Goal: Task Accomplishment & Management: Manage account settings

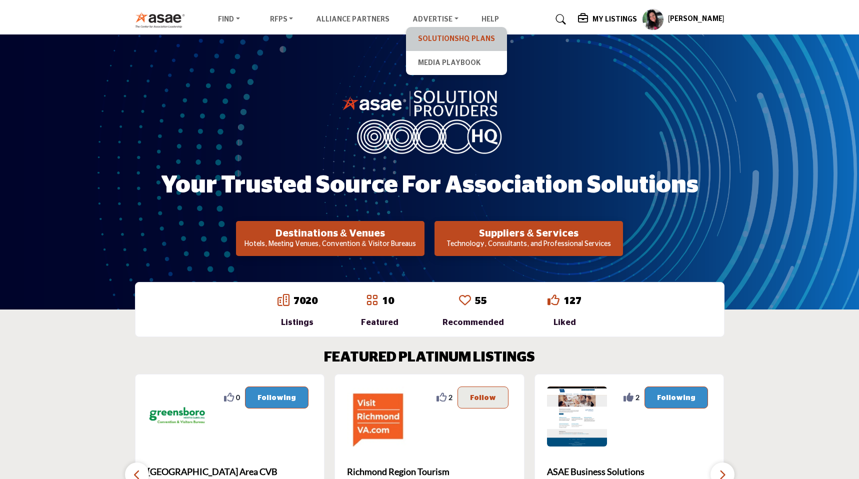
click at [411, 40] on link "SolutionsHQ Plans" at bounding box center [456, 39] width 91 height 14
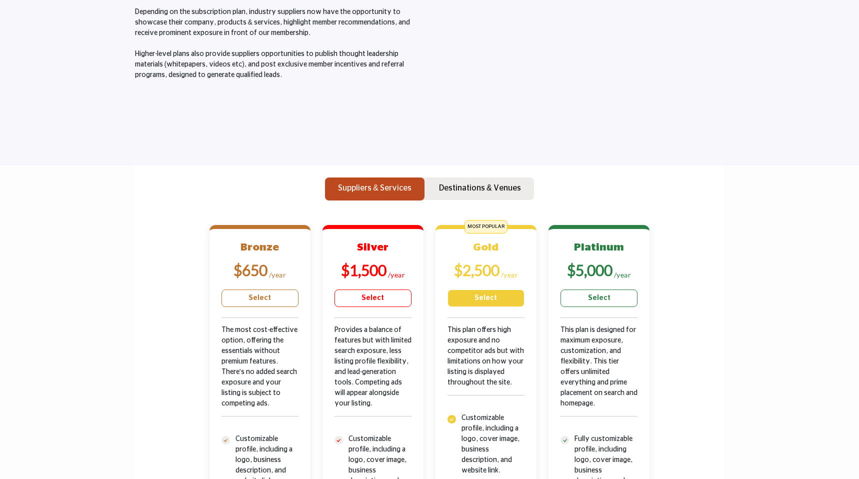
scroll to position [150, 0]
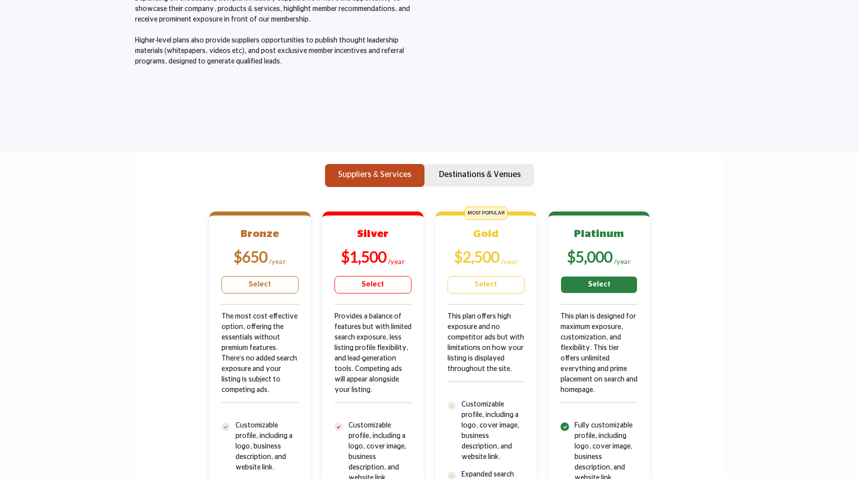
click at [584, 284] on link "Select" at bounding box center [598, 284] width 77 height 17
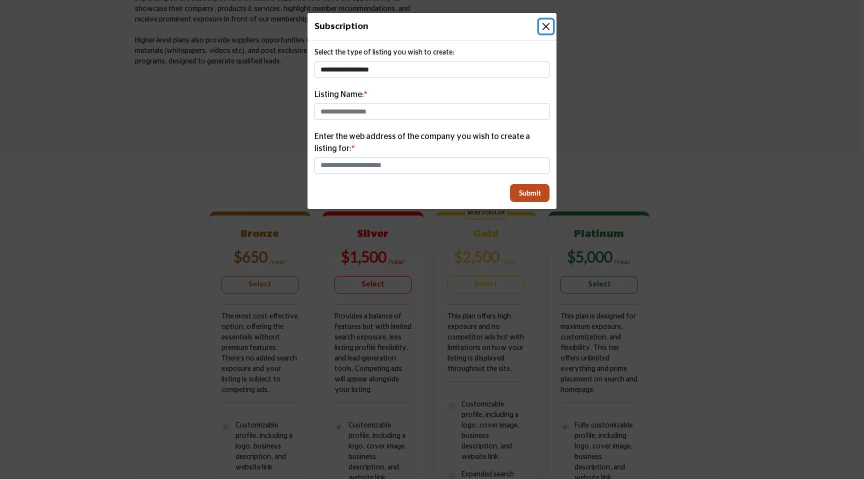
click at [545, 28] on button "Close" at bounding box center [546, 26] width 14 height 14
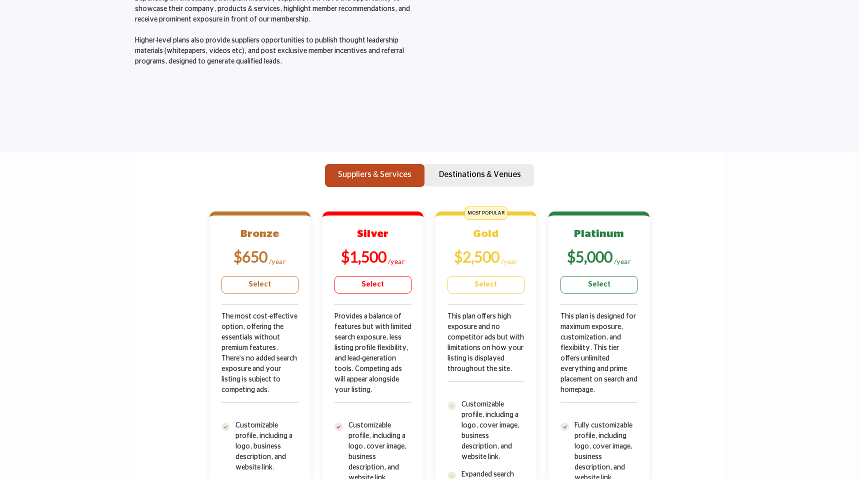
scroll to position [0, 0]
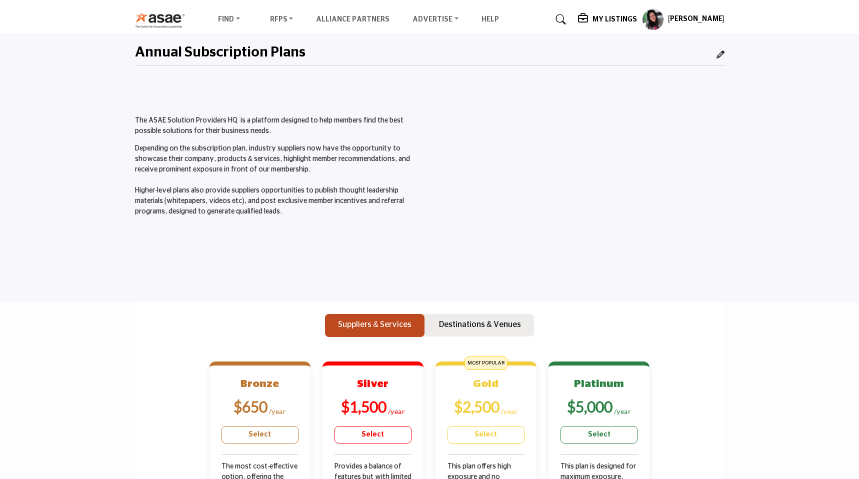
click at [611, 16] on h5 "My Listings" at bounding box center [614, 19] width 44 height 9
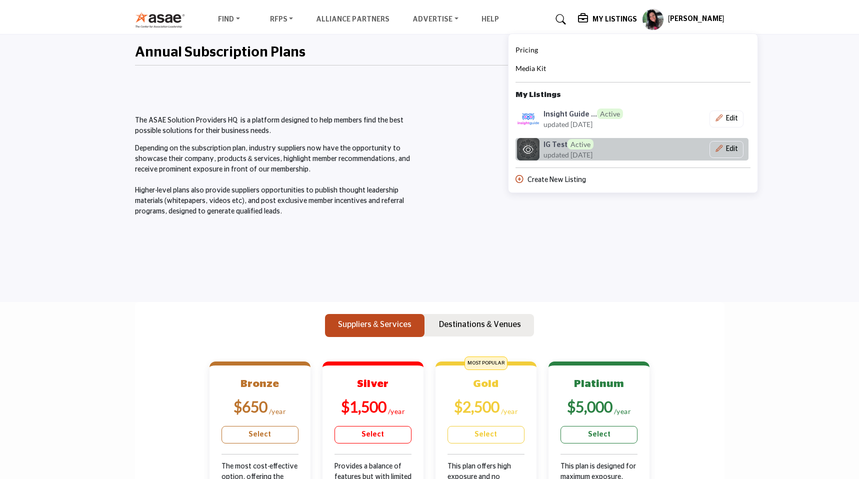
click at [579, 152] on span "updated [DATE]" at bounding box center [567, 154] width 49 height 10
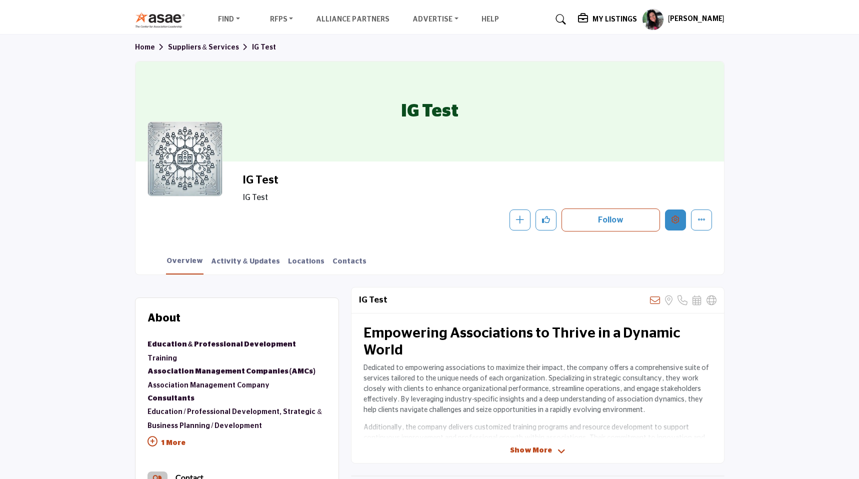
click at [681, 217] on button "Edit company" at bounding box center [675, 219] width 21 height 21
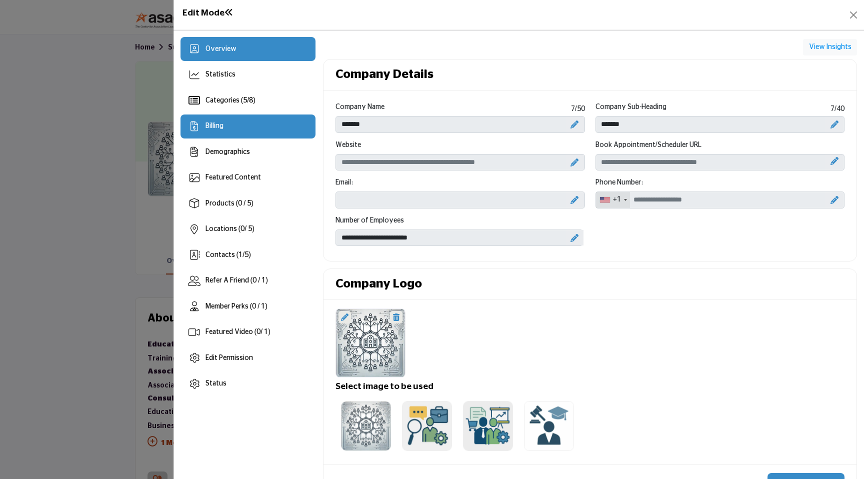
click at [258, 129] on div "Billing" at bounding box center [247, 126] width 135 height 24
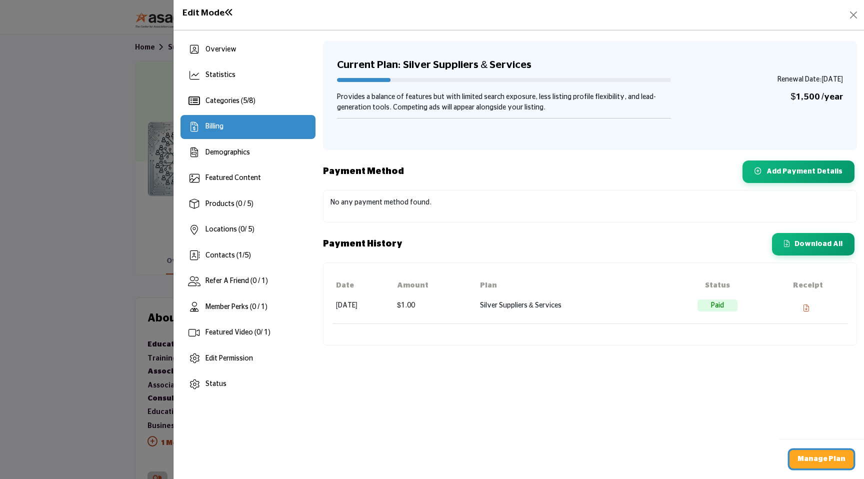
click at [815, 463] on link "Manage Plan" at bounding box center [821, 459] width 64 height 18
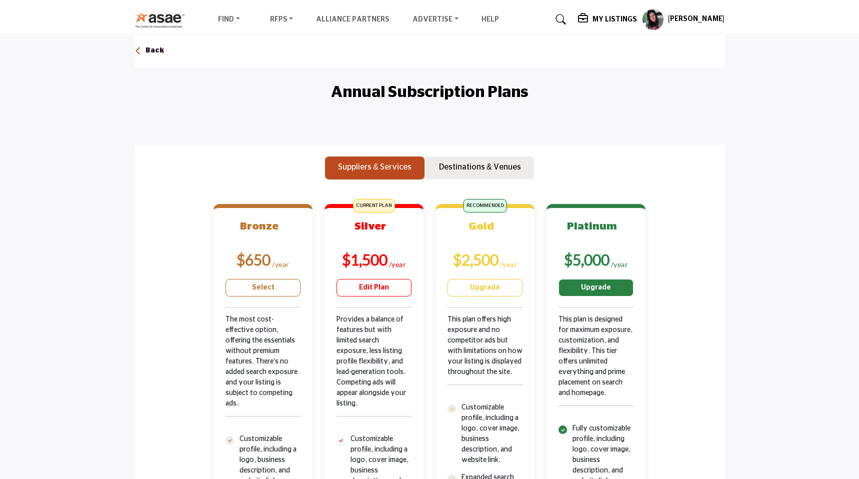
click at [592, 292] on link "Upgrade" at bounding box center [595, 287] width 75 height 17
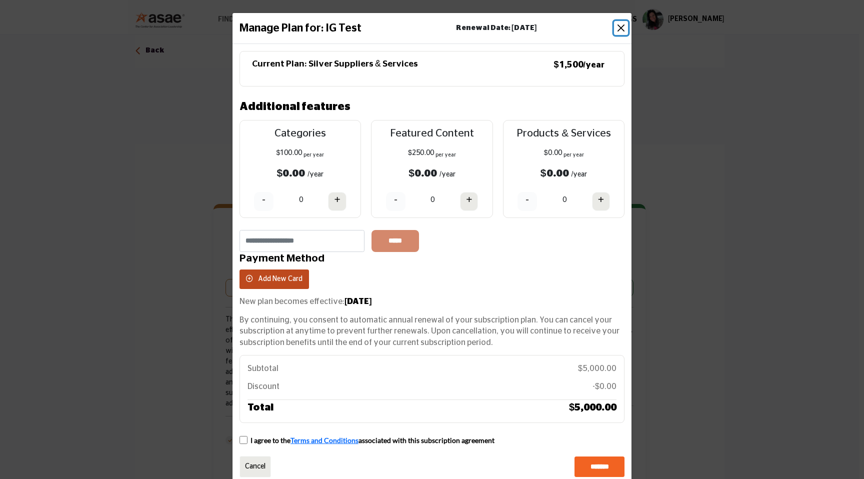
click at [616, 25] on button "Close" at bounding box center [621, 28] width 14 height 14
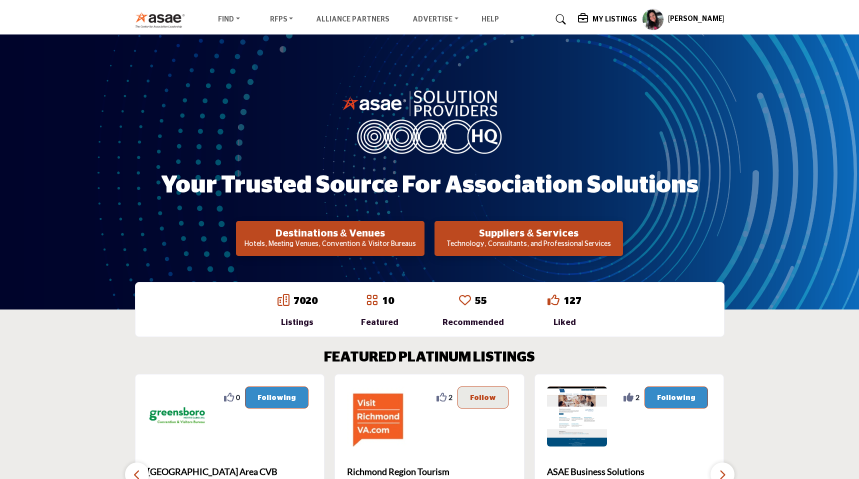
click at [618, 19] on h5 "My Listings" at bounding box center [614, 19] width 44 height 9
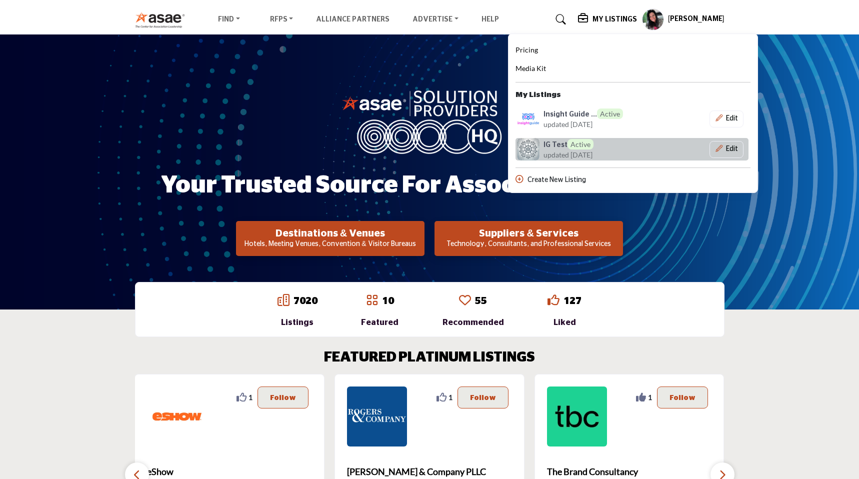
click at [652, 152] on link "IG Test Active updated [DATE]" at bounding box center [583, 149] width 136 height 22
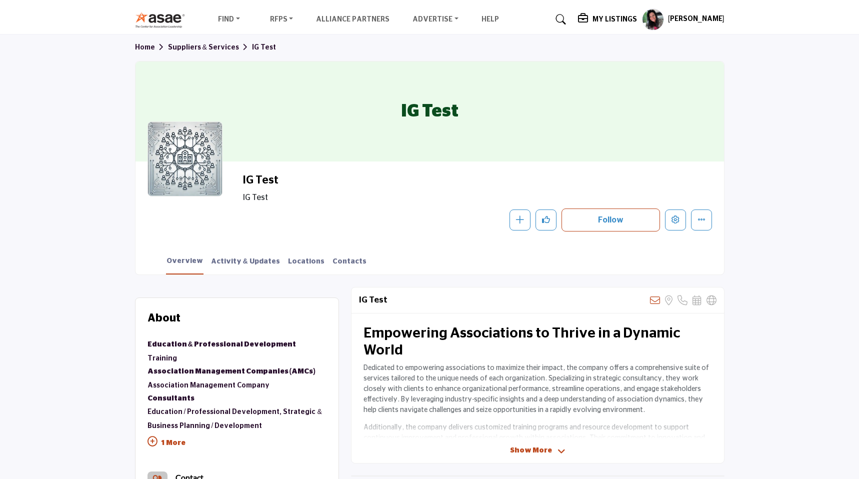
click at [674, 207] on div "IG Test IG Test Follow Following Message Recommend Add to My Suppliers Claim Li…" at bounding box center [477, 202] width 468 height 58
click at [673, 215] on icon "Edit company" at bounding box center [675, 219] width 8 height 8
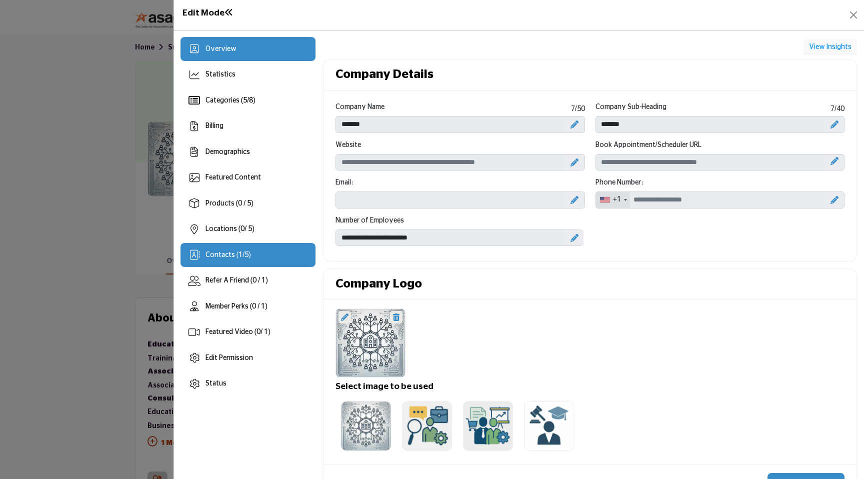
click at [289, 257] on div "Contacts ( 1 / 5 )" at bounding box center [247, 255] width 135 height 24
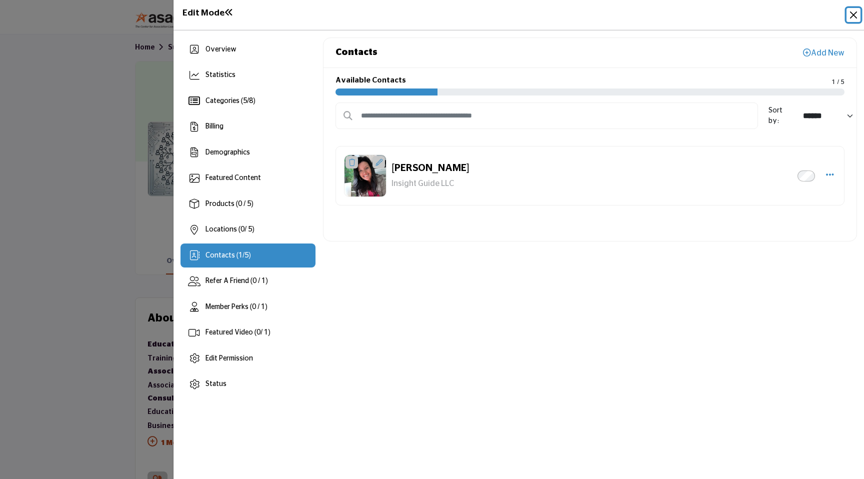
click at [852, 15] on button "Close" at bounding box center [853, 15] width 14 height 14
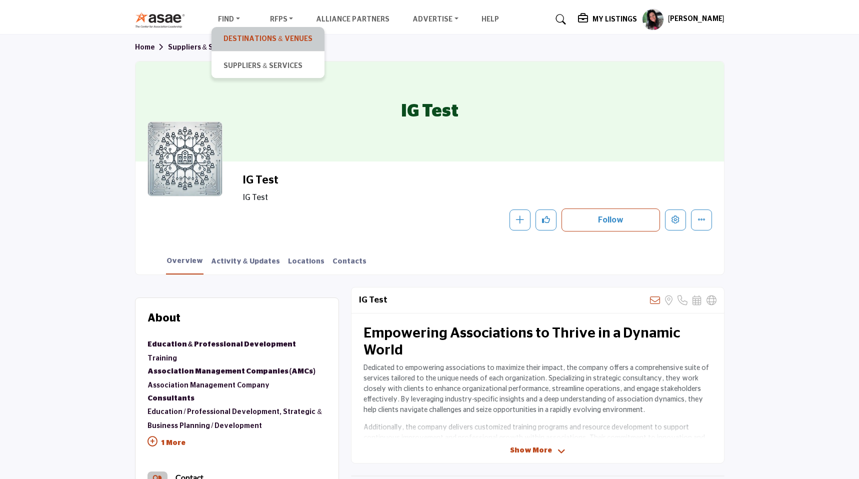
click at [238, 44] on link "Destinations & Venues" at bounding box center [267, 39] width 102 height 14
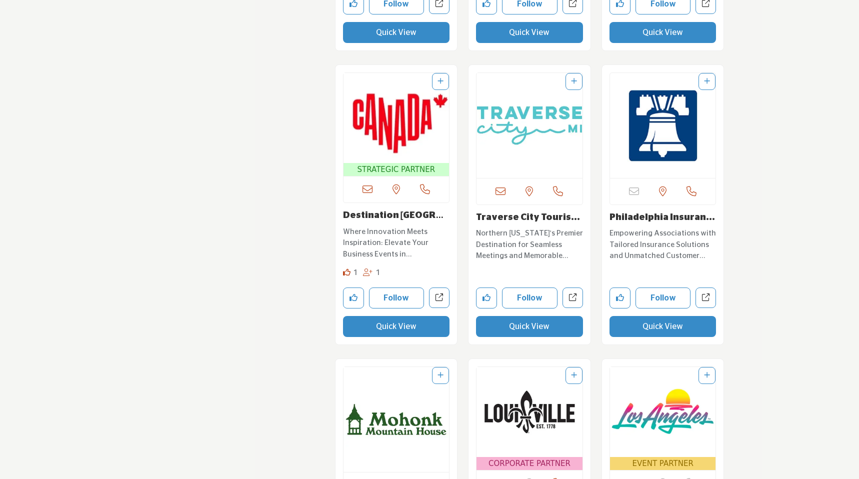
scroll to position [4931, 0]
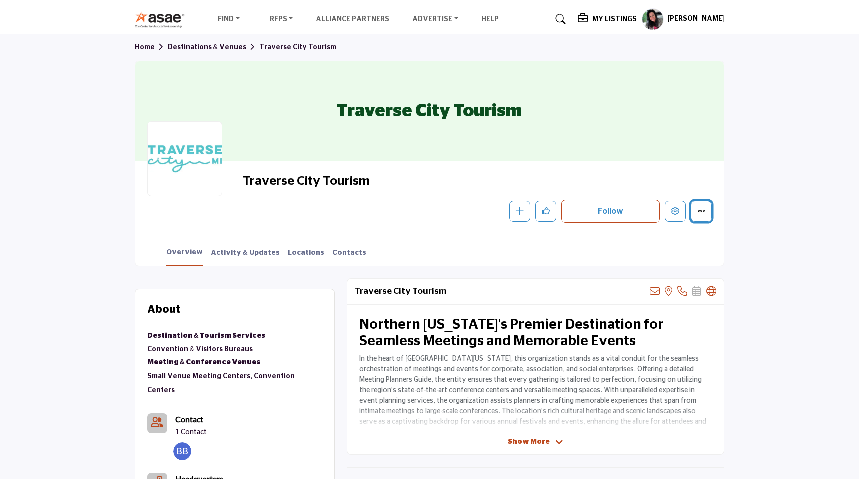
click at [702, 213] on icon "More details" at bounding box center [701, 211] width 8 height 8
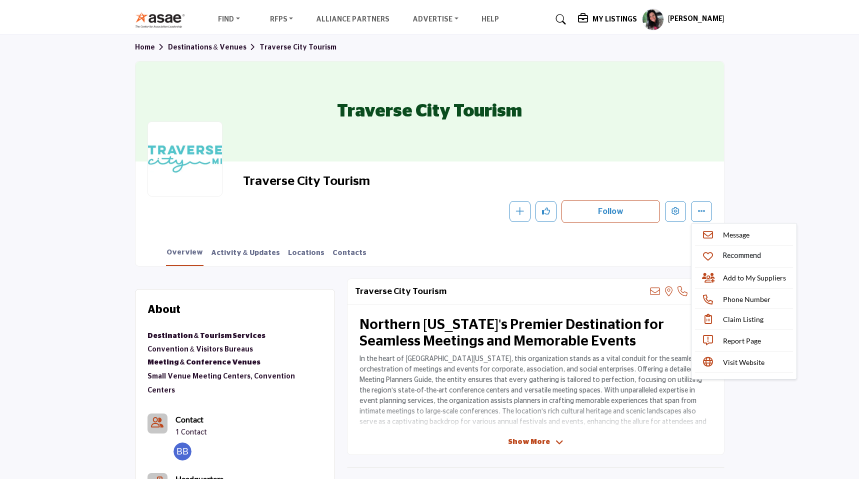
click at [759, 210] on section "Home Destinations & Venues Traverse City Tourism Traverse City Tourism Traverse…" at bounding box center [429, 150] width 859 height 232
